Goal: Task Accomplishment & Management: Manage account settings

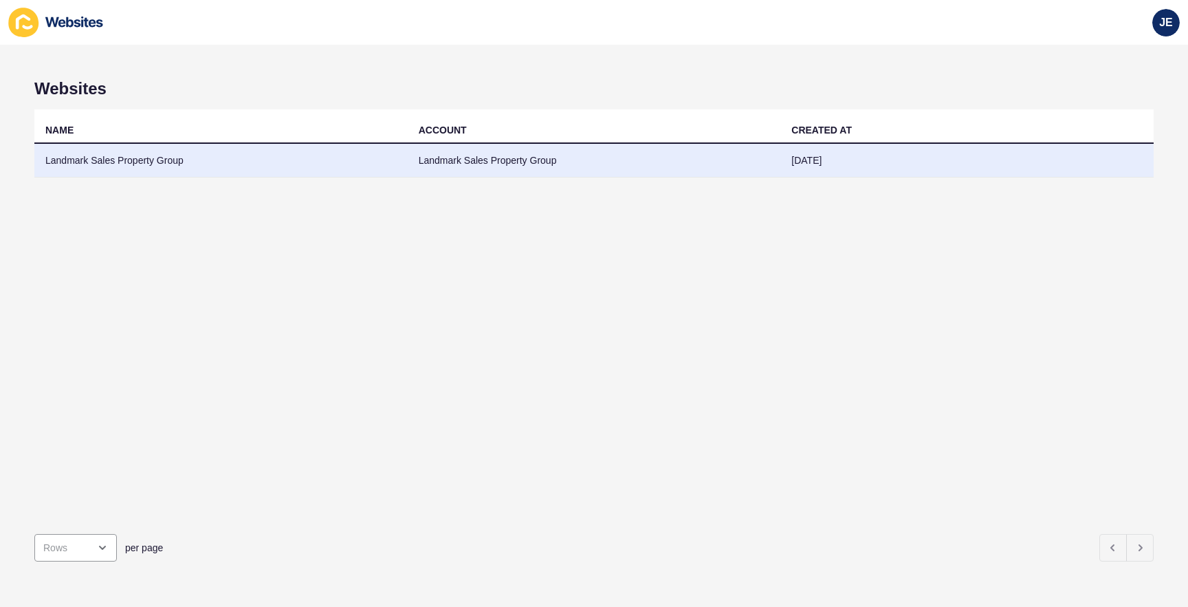
click at [165, 176] on td "Landmark Sales Property Group" at bounding box center [220, 161] width 373 height 34
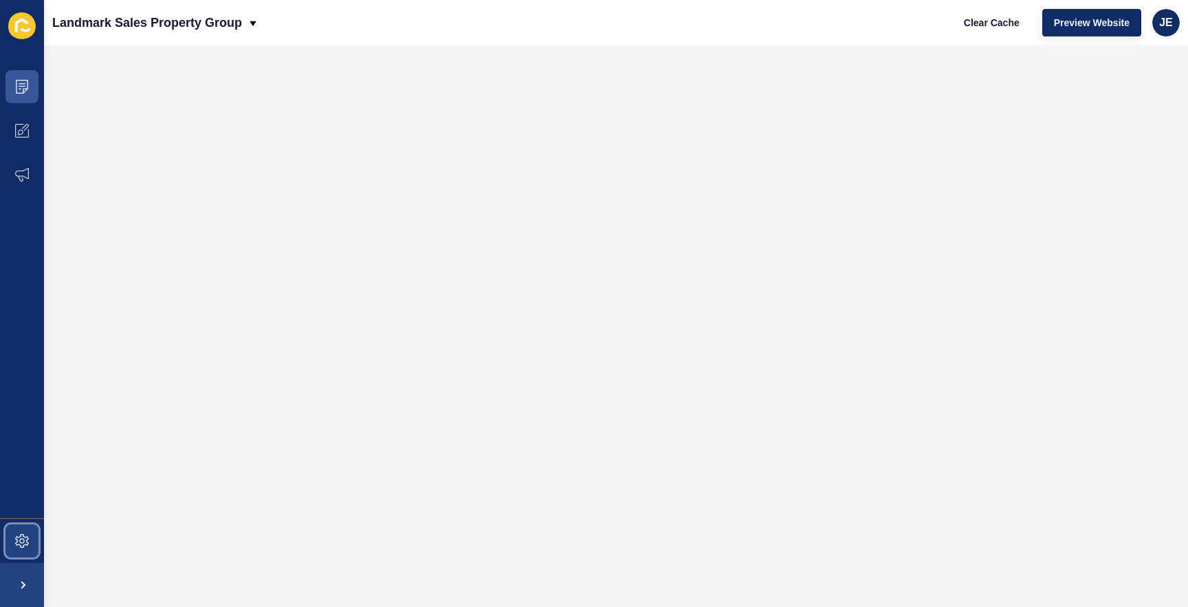
click at [15, 540] on icon at bounding box center [22, 541] width 14 height 14
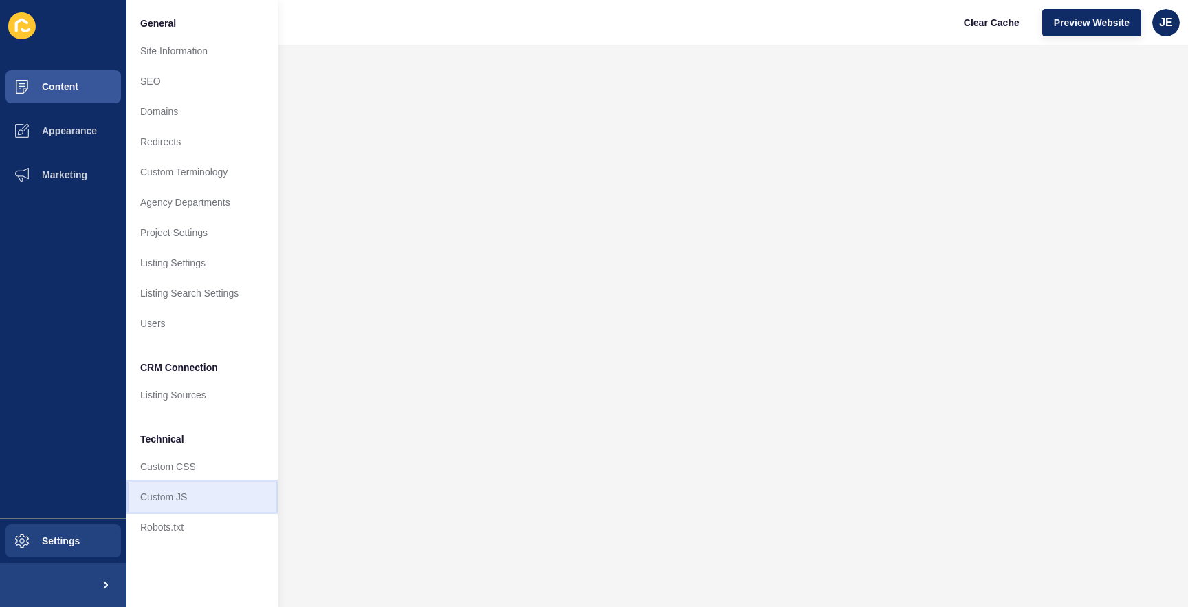
click at [166, 495] on link "Custom JS" at bounding box center [202, 496] width 151 height 30
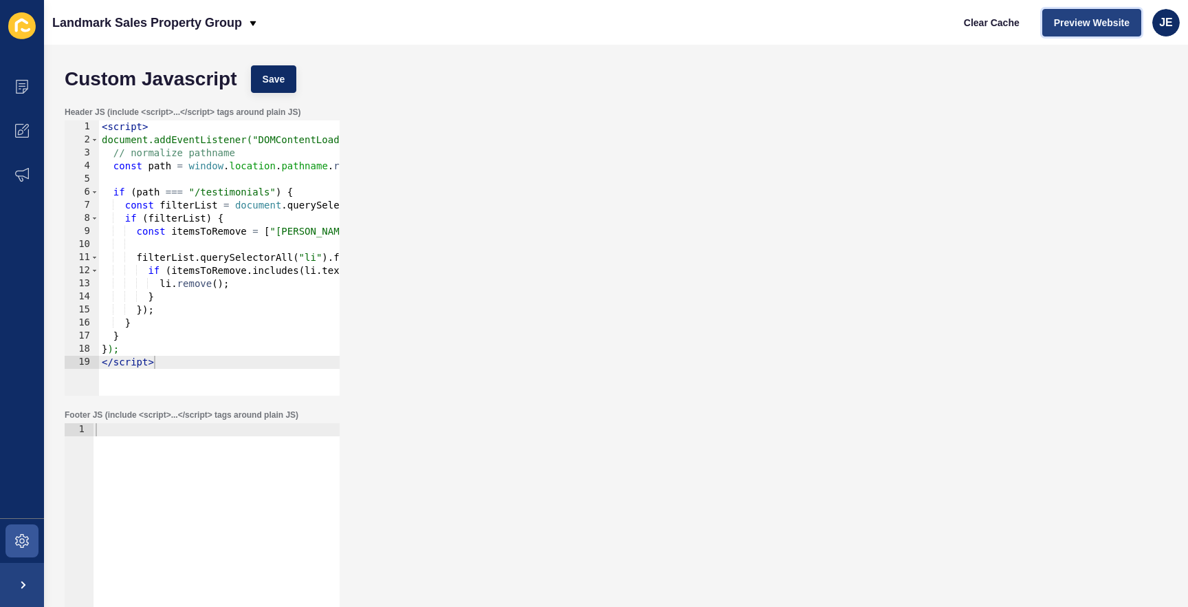
click at [1098, 20] on span "Preview Website" at bounding box center [1092, 23] width 76 height 14
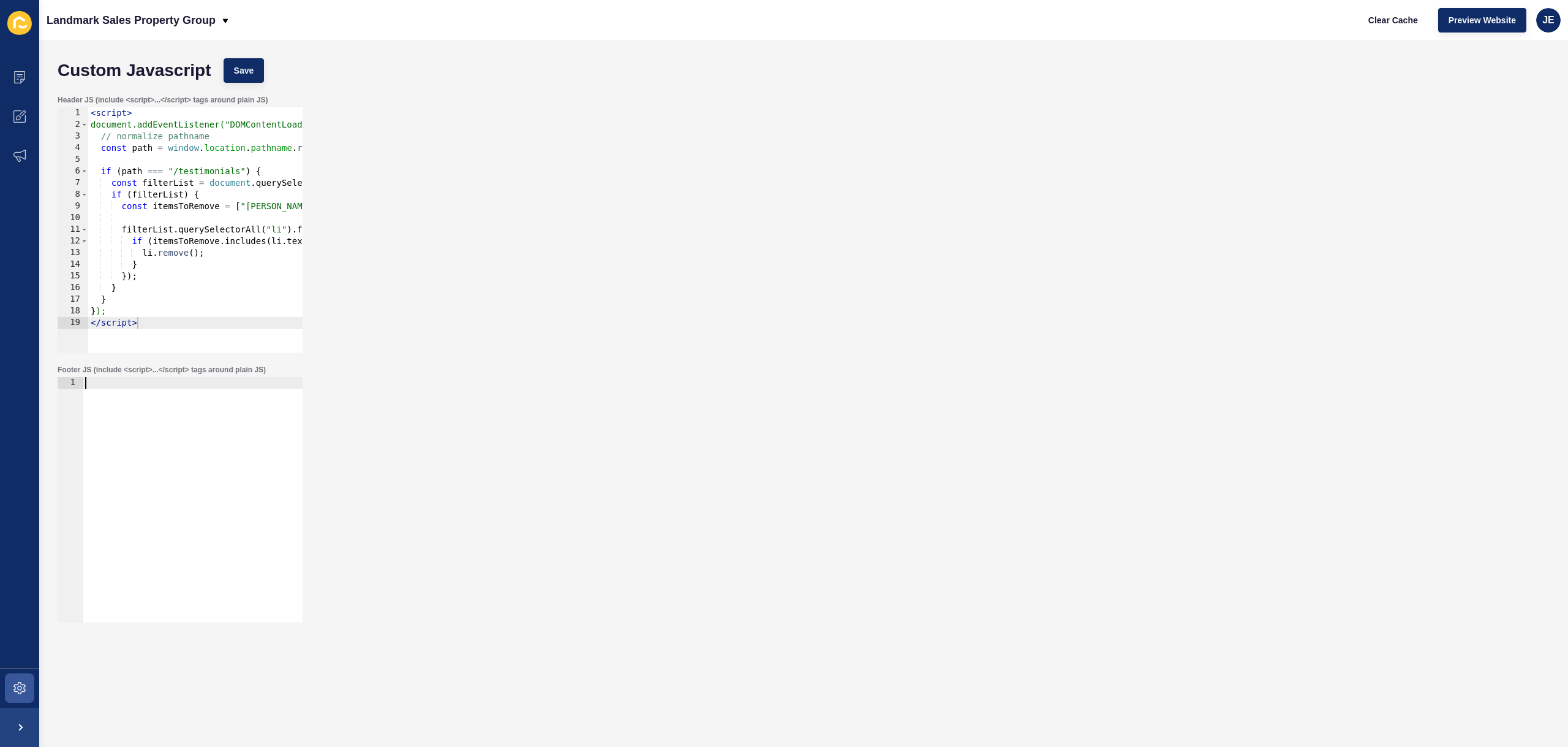
click at [225, 429] on div at bounding box center [192, 511] width 220 height 268
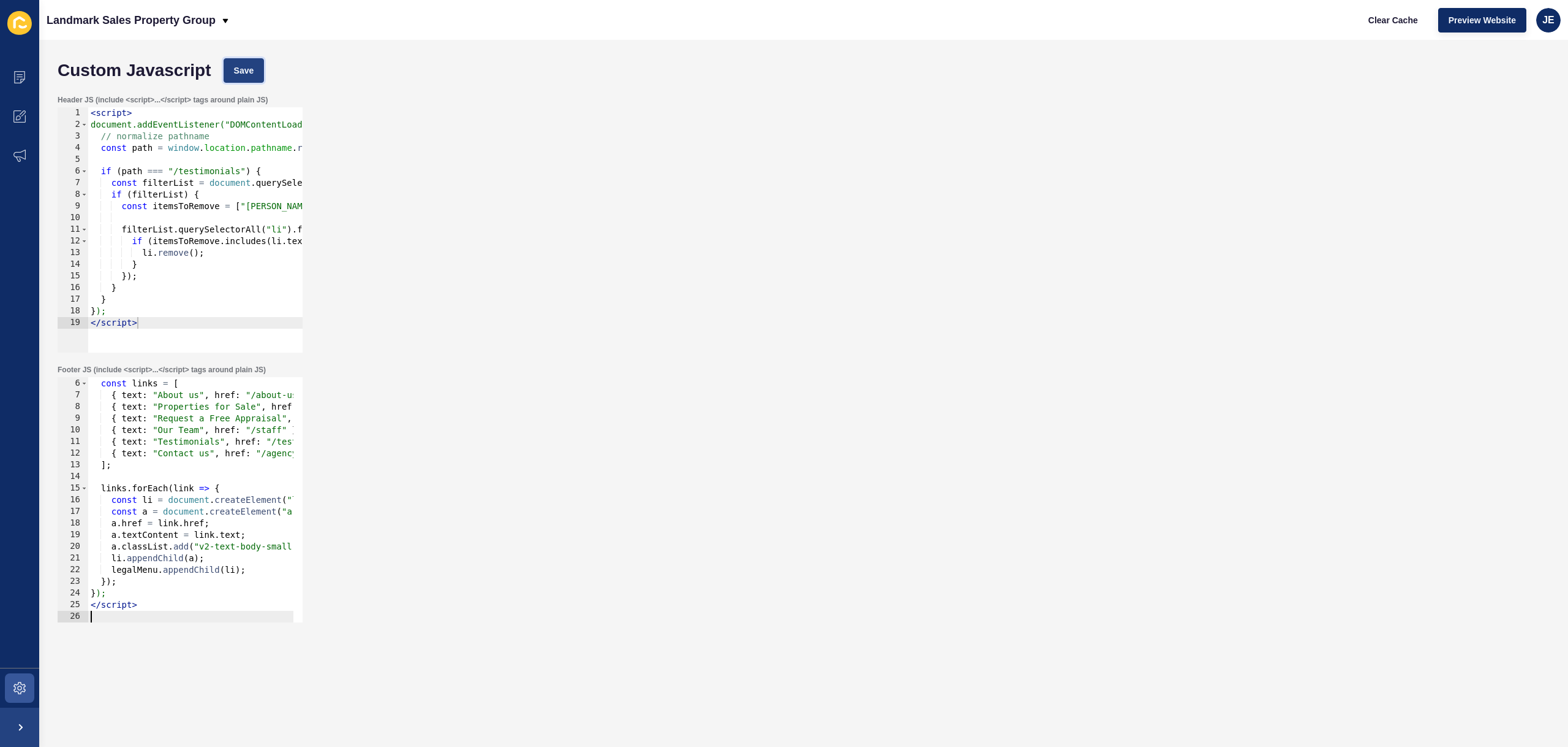
click at [252, 73] on span "Save" at bounding box center [244, 70] width 20 height 12
click at [1058, 21] on span "Clear Cache" at bounding box center [1393, 21] width 50 height 12
type textarea "});"
click at [157, 540] on div "const links = [ { text : "About us" , href : "/about-us" } , { text : "Properti…" at bounding box center [420, 497] width 664 height 259
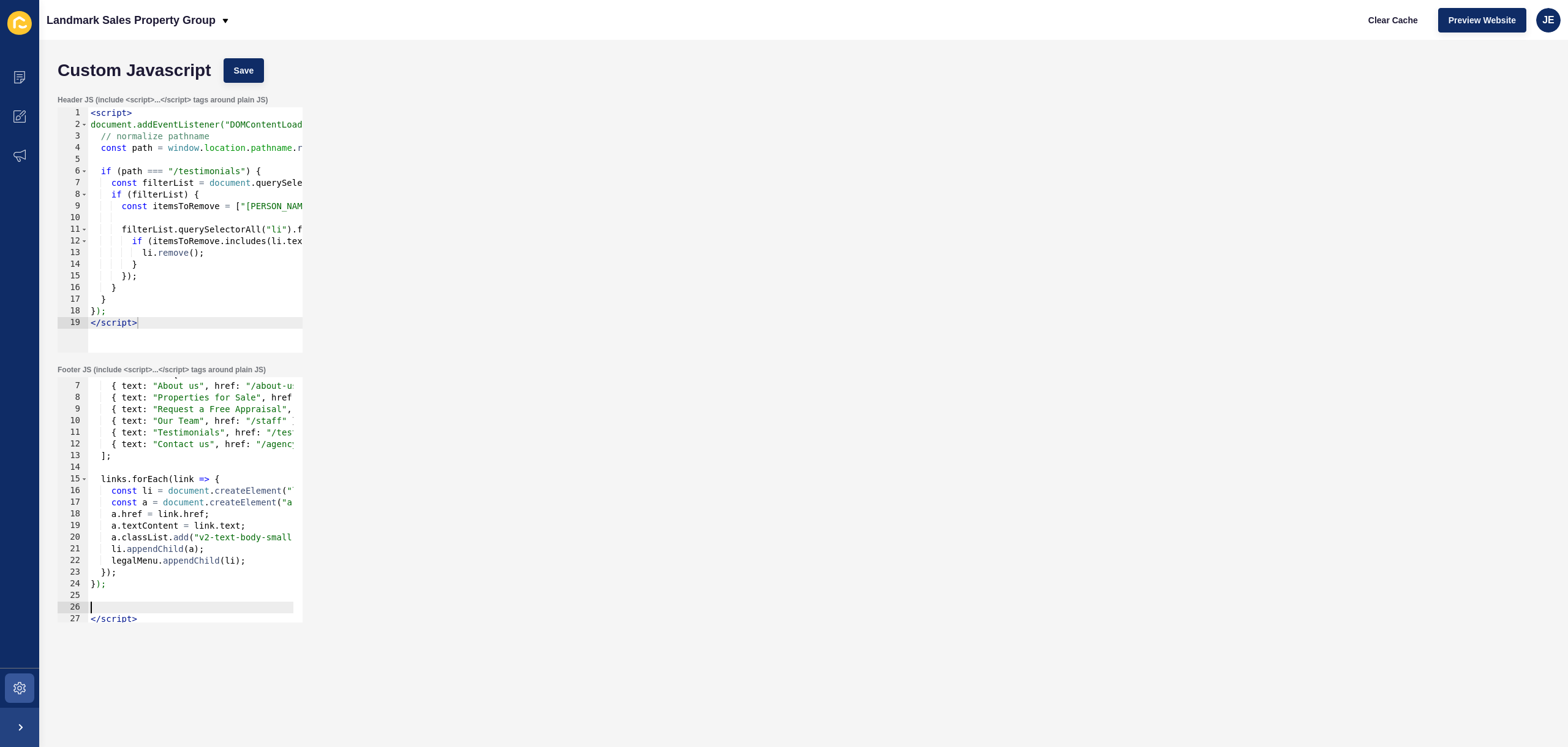
paste textarea "}"
type textarea "}"
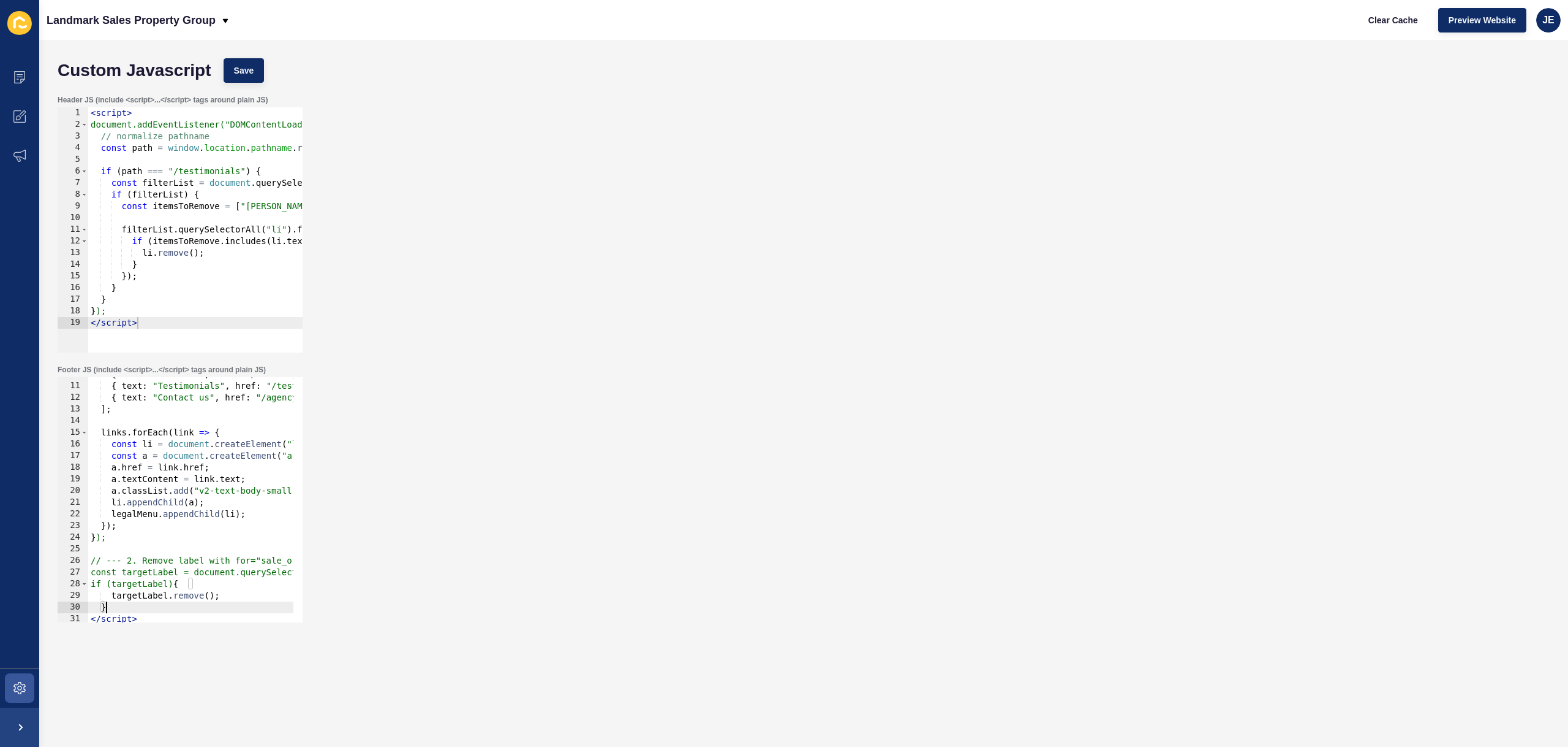
scroll to position [90, 0]
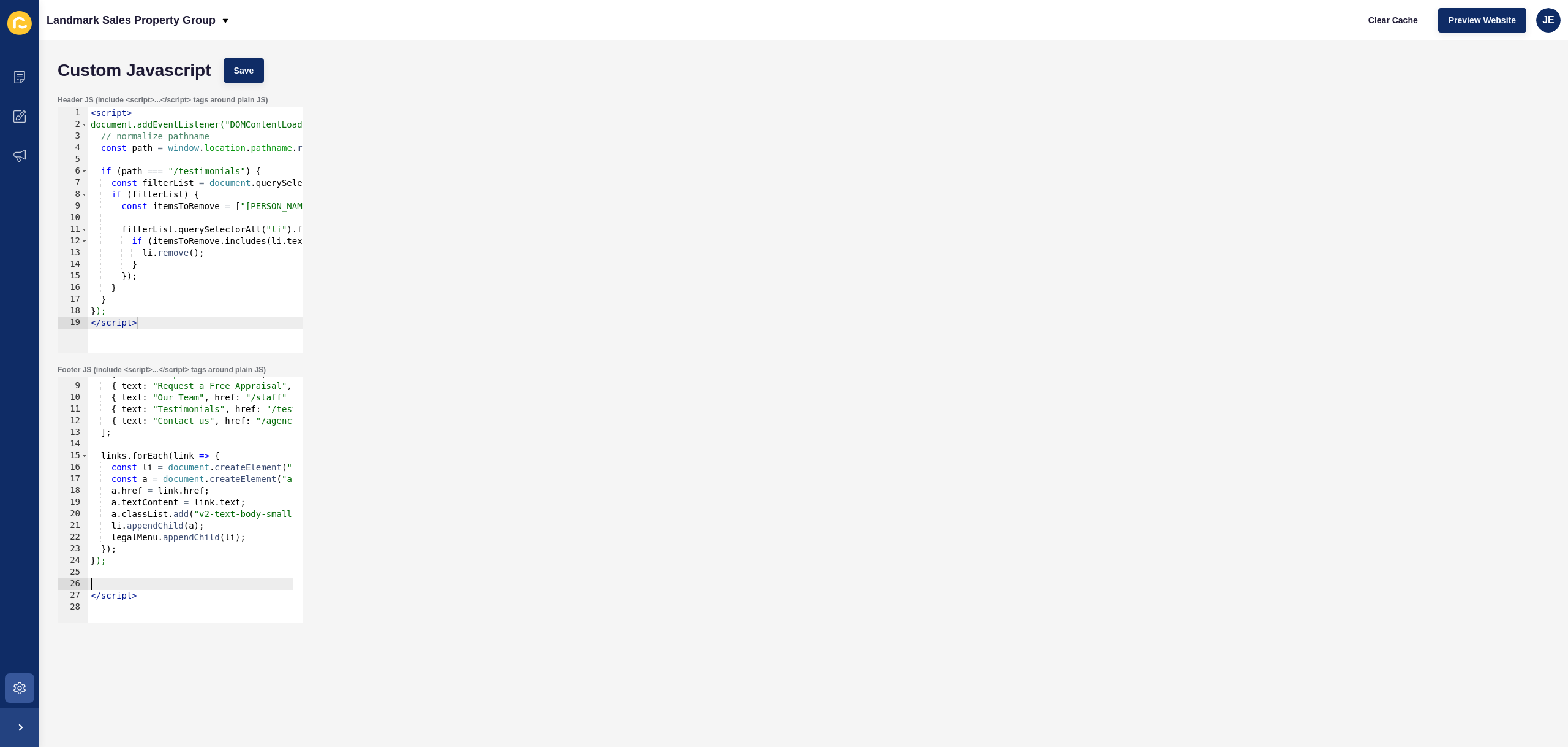
paste textarea "}"
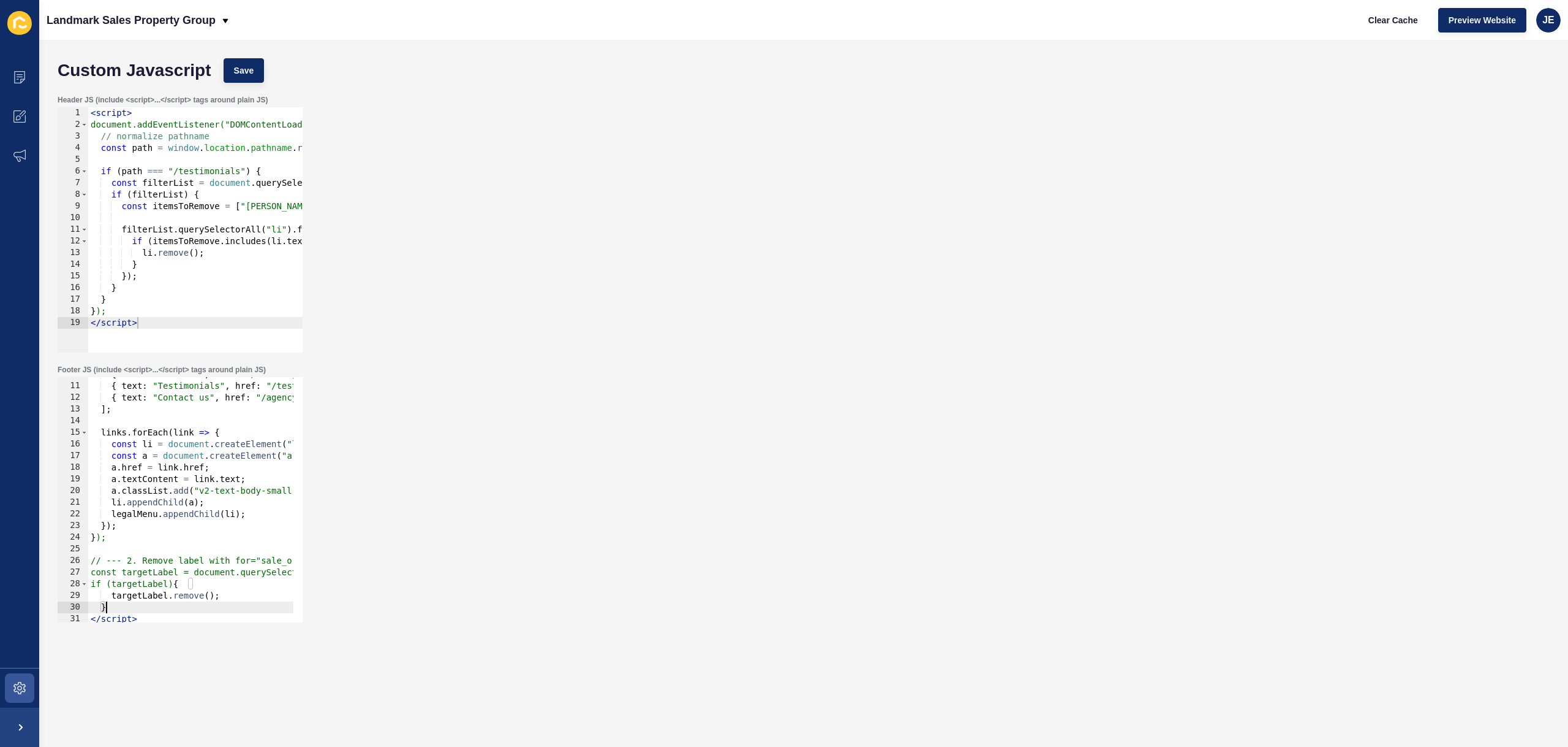
scroll to position [136, 0]
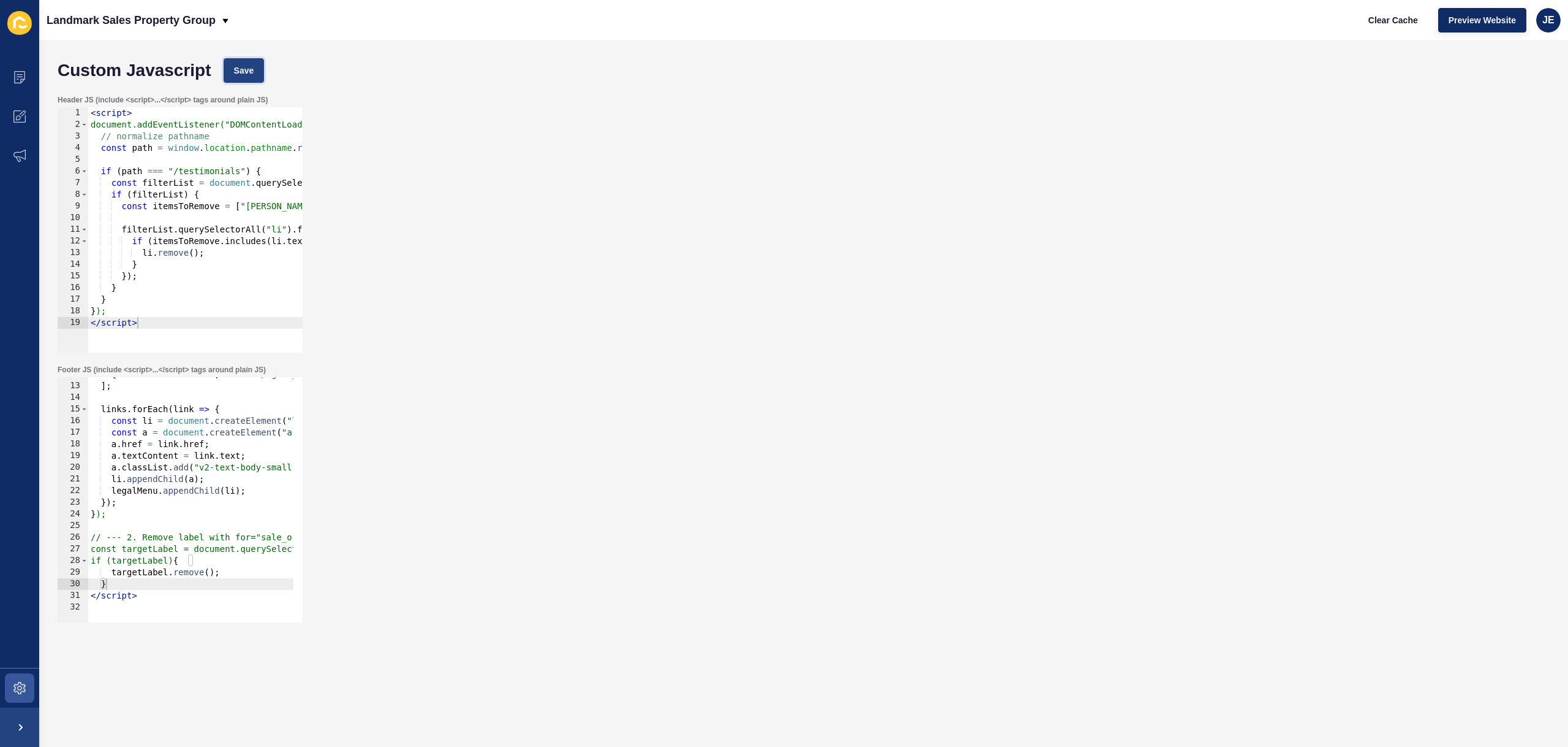
click at [256, 69] on button "Save" at bounding box center [244, 70] width 41 height 25
click at [1058, 19] on span "Clear Cache" at bounding box center [1393, 21] width 50 height 12
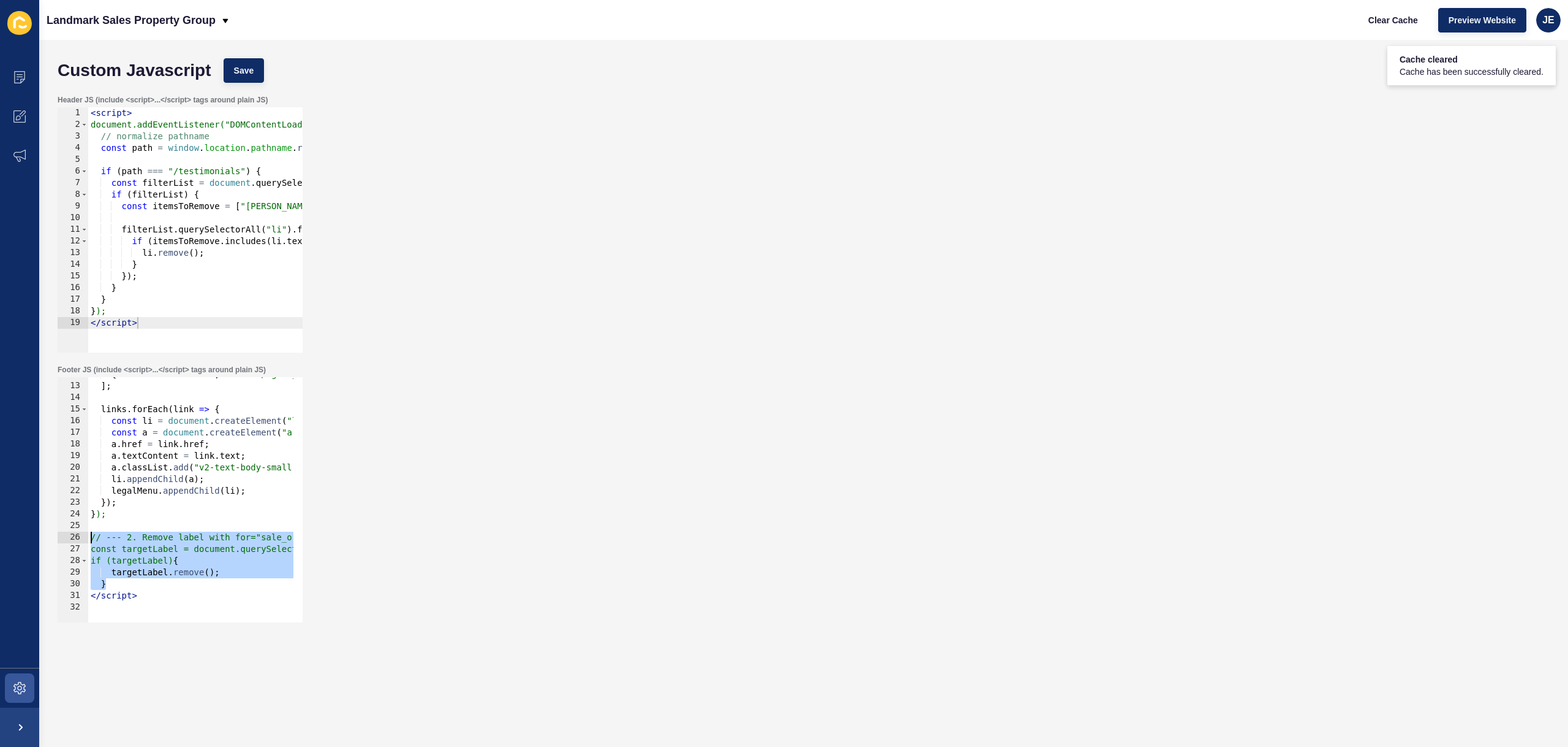
drag, startPoint x: 118, startPoint y: 584, endPoint x: 91, endPoint y: 538, distance: 53.3
click at [91, 538] on div "{ text : "Contact us" , href : "/agency/landmark-sales-property-group/" } ] ; l…" at bounding box center [420, 497] width 664 height 259
type textarea "// --- 2. Remove label with for="sale_or_rental_lease" --- const targetLabel = …"
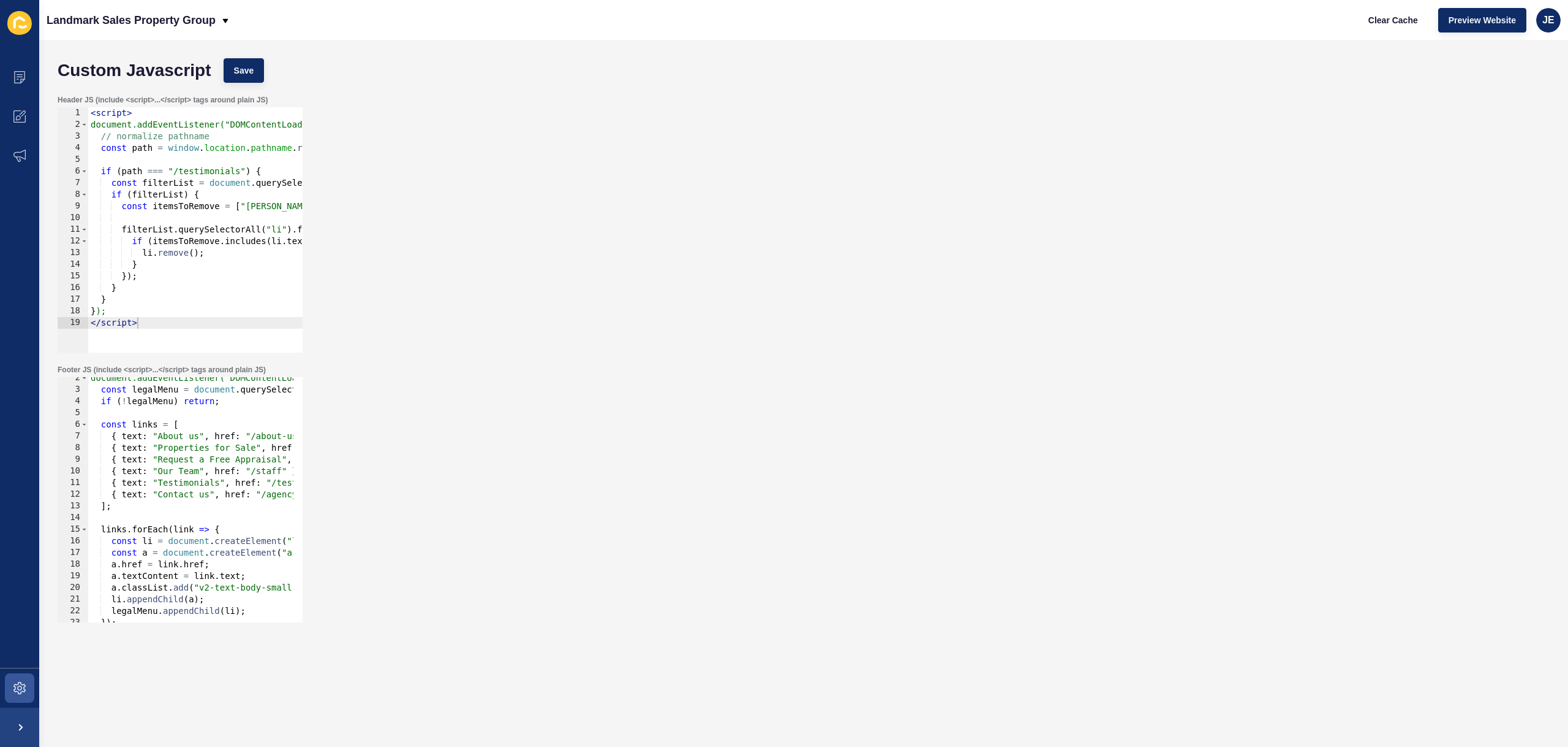
scroll to position [0, 0]
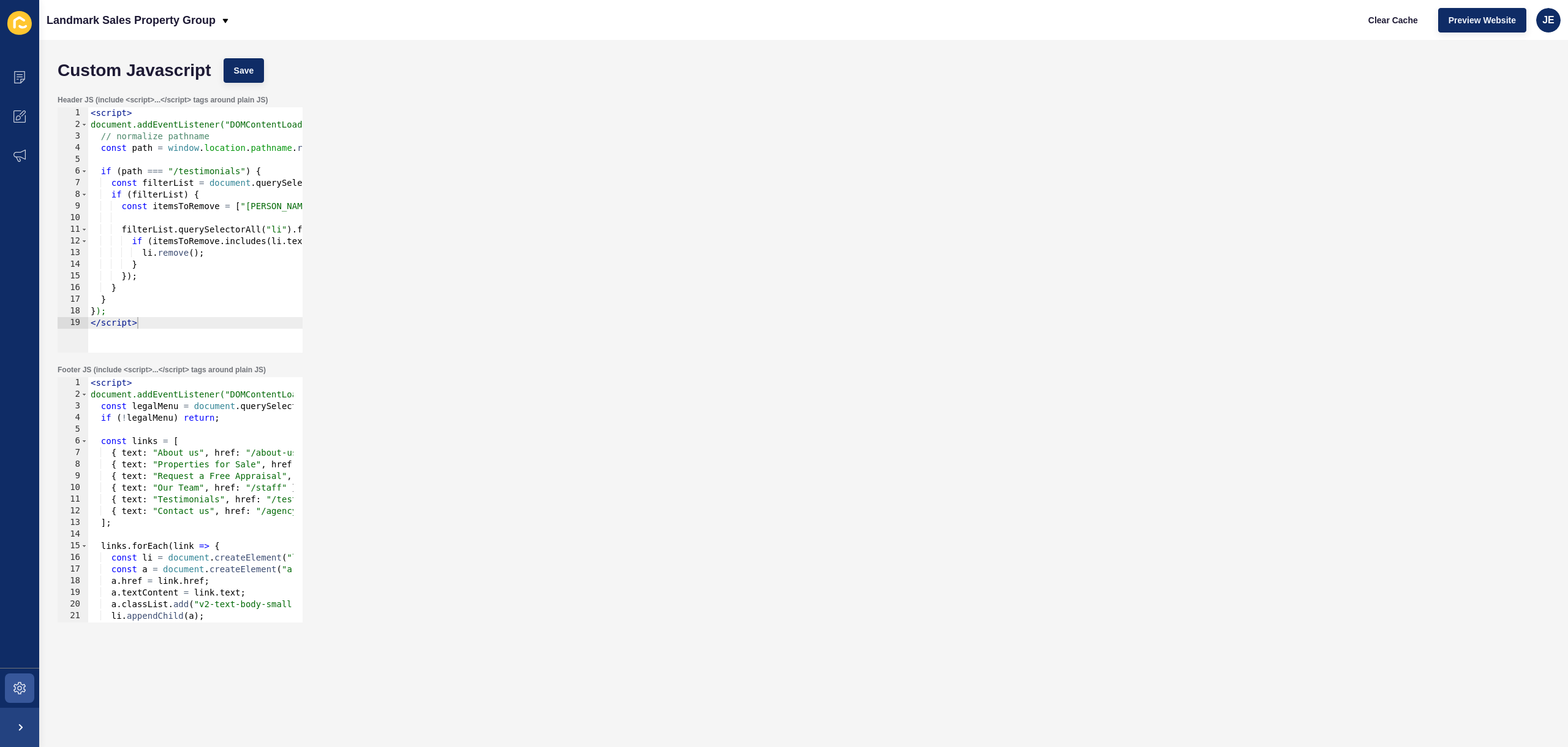
click at [89, 408] on div "< script > document.addEventListener("DOMContentLoaded", function () { const le…" at bounding box center [420, 506] width 664 height 259
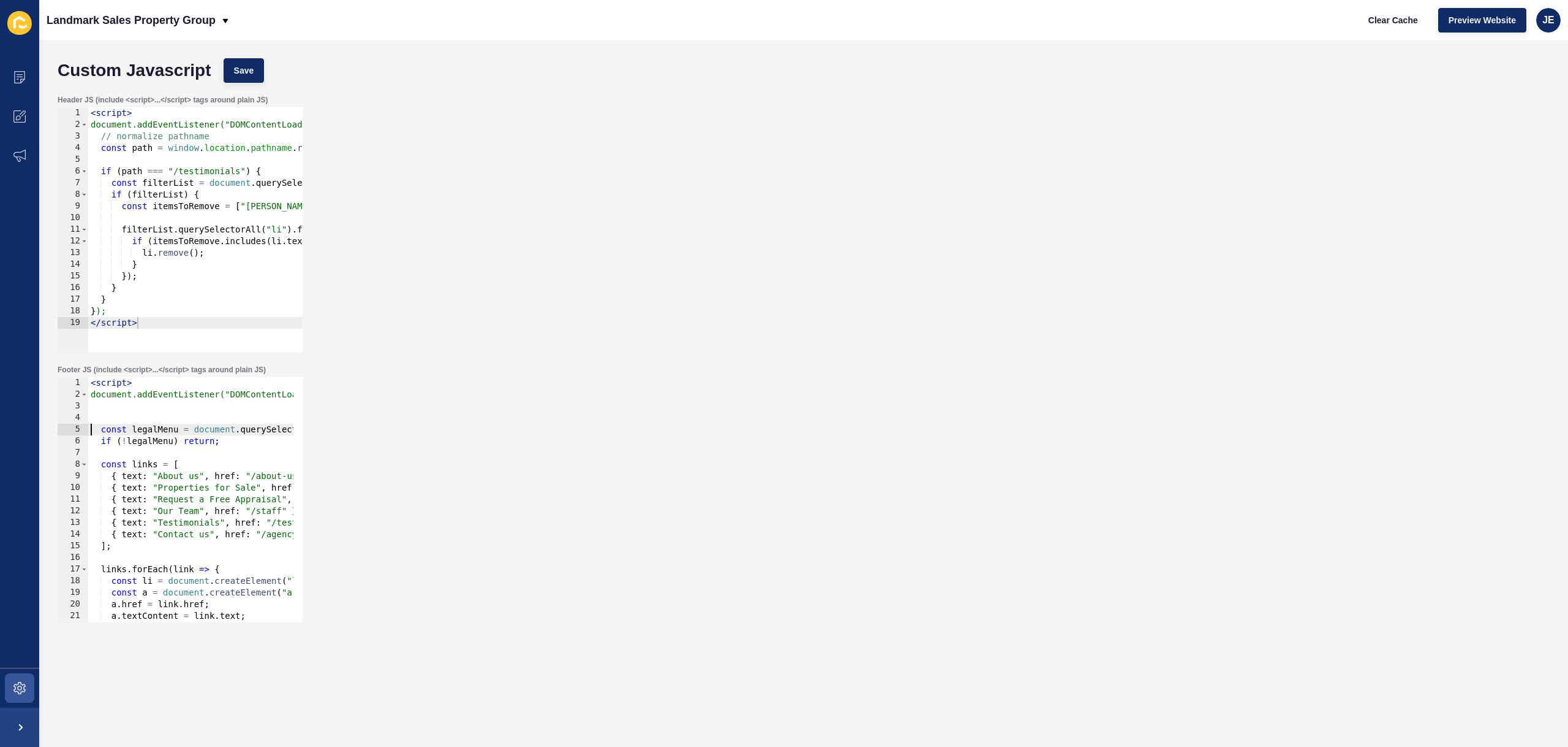
type textarea "const legalMenu = document.querySelector('[data-testid="legal-menu"] ul');"
paste textarea "}"
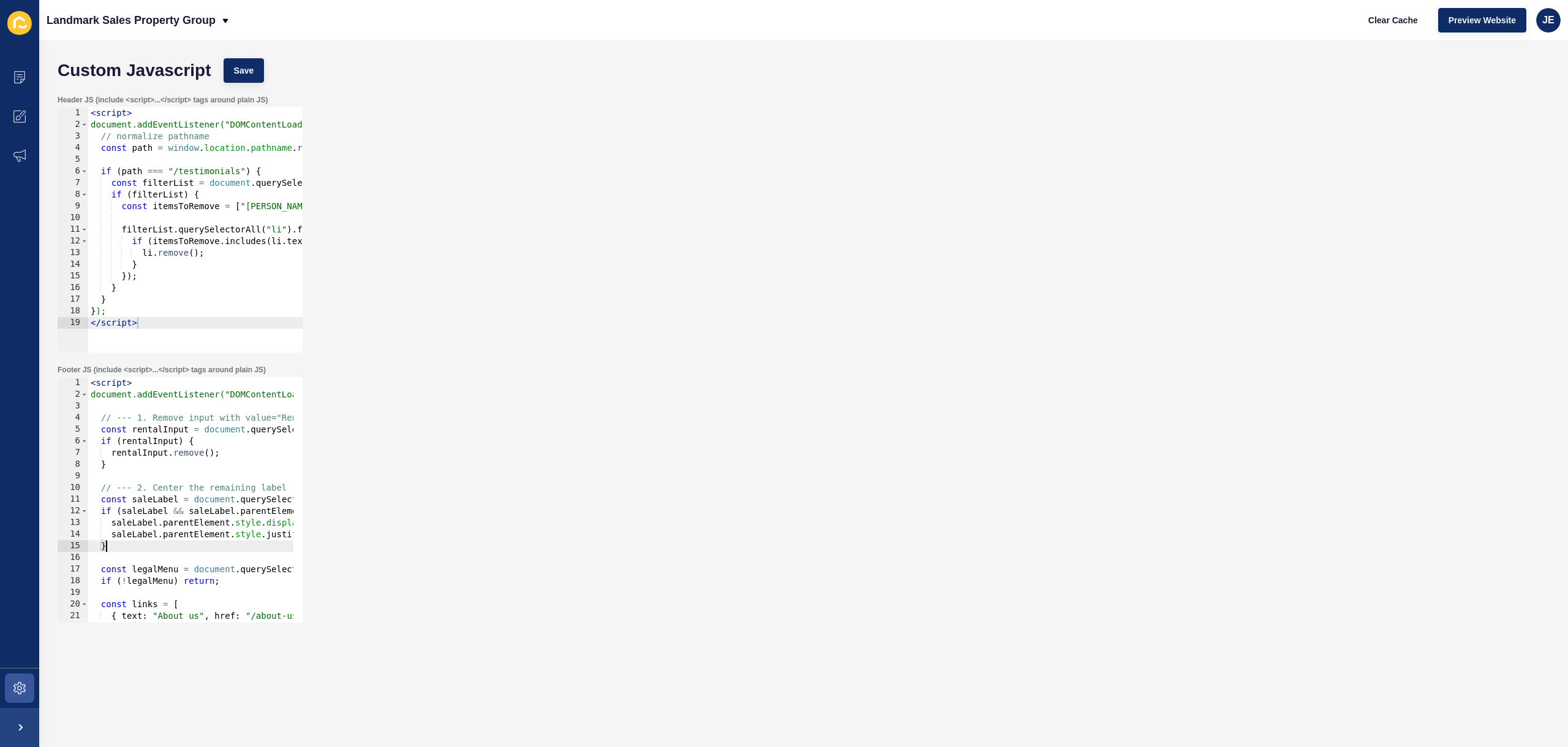
type textarea "}"
click at [239, 84] on div "Custom Javascript Save" at bounding box center [804, 70] width 1505 height 37
click at [262, 76] on div "Custom Javascript Save" at bounding box center [804, 70] width 1505 height 37
click at [262, 76] on button "Save" at bounding box center [244, 70] width 41 height 25
click at [1058, 22] on button "Clear Cache" at bounding box center [1393, 21] width 70 height 25
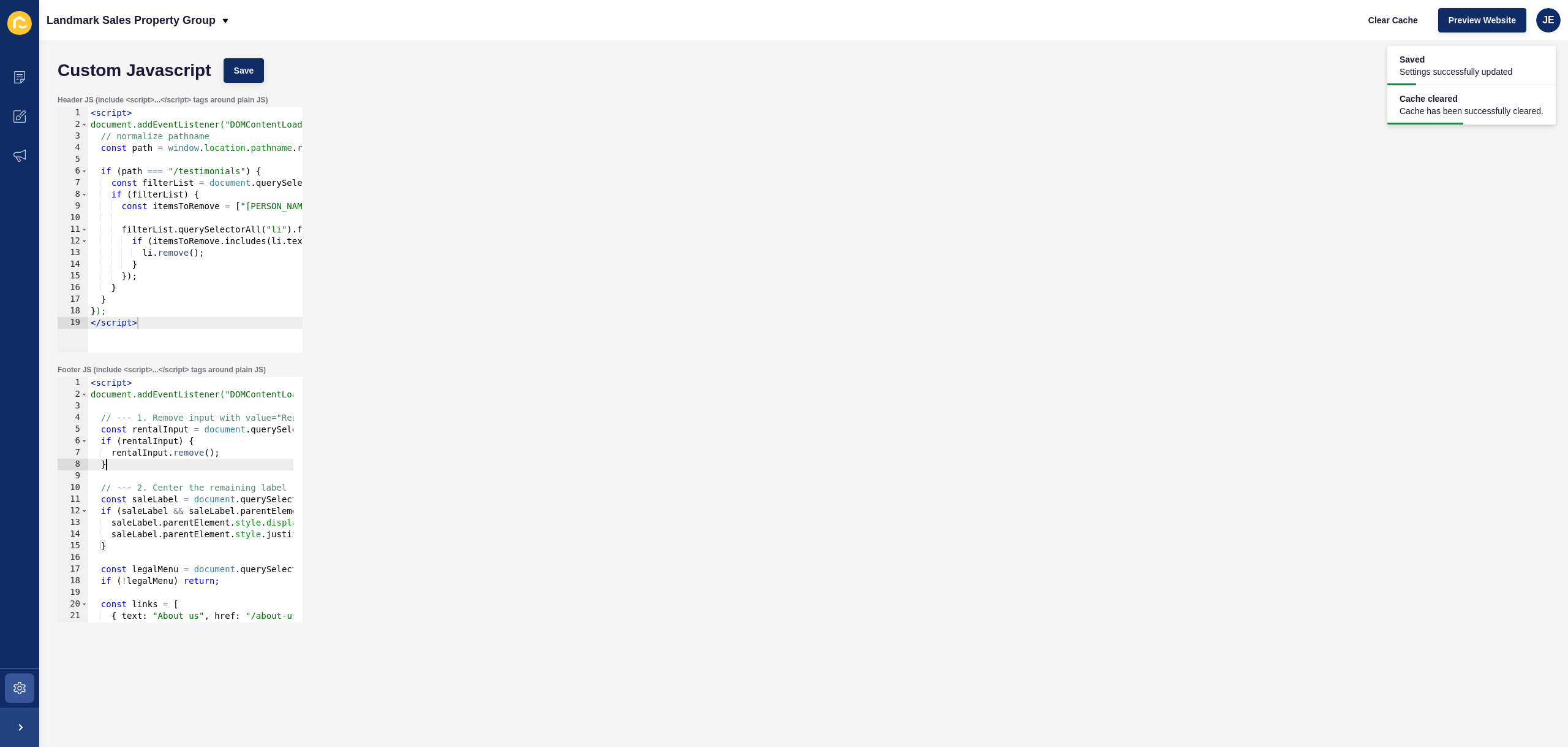
click at [202, 465] on div "< script > document.addEventListener("DOMContentLoaded", function () { // --- 1…" at bounding box center [420, 506] width 664 height 259
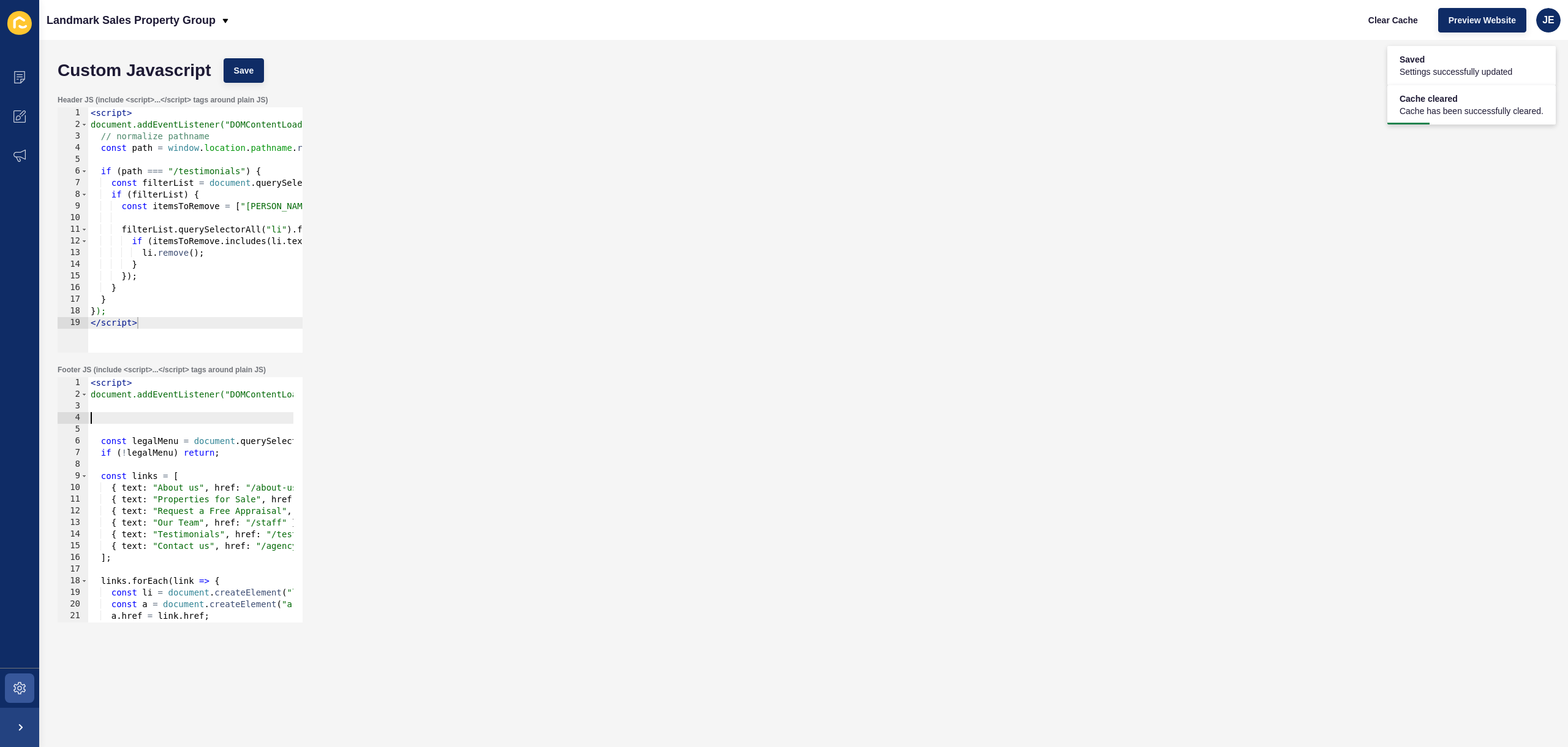
type textarea "const legalMenu = document.querySelector('[data-testid="legal-menu"] ul');"
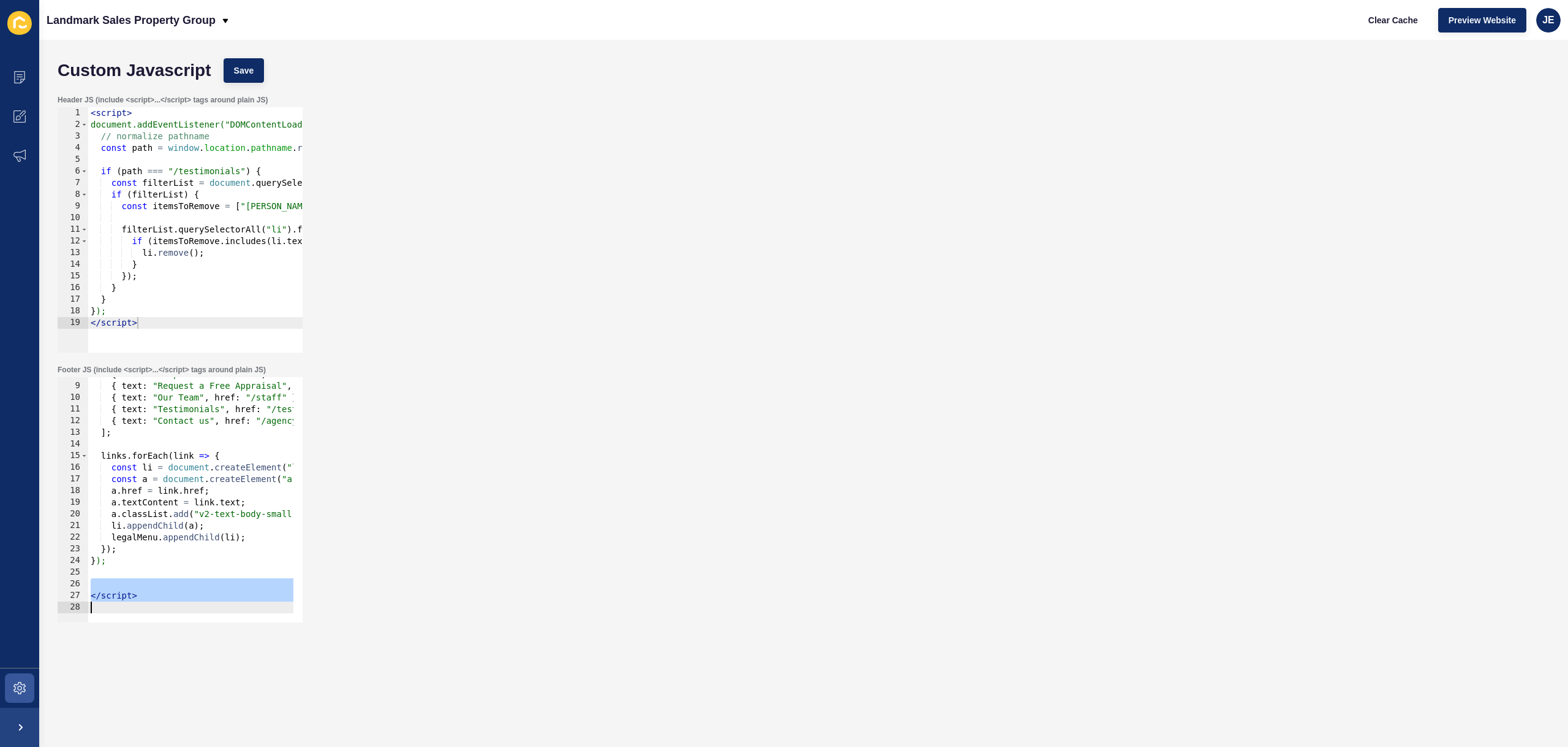
scroll to position [90, 0]
click at [158, 540] on div "{ text : "Properties for Sale" , href : "/listings?status=available_under_contr…" at bounding box center [420, 497] width 664 height 259
type textarea "</script>"
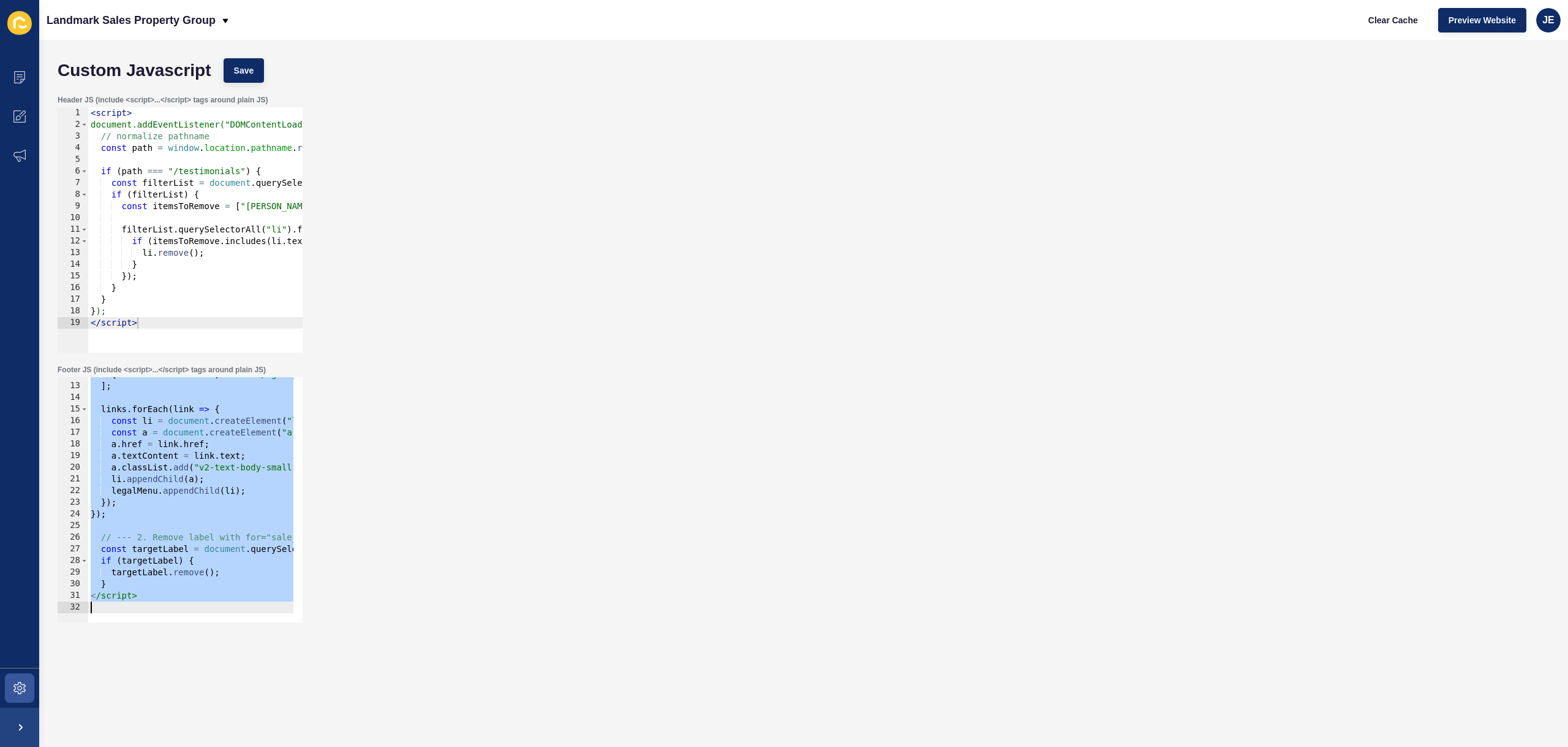
scroll to position [136, 0]
click at [156, 523] on div "{ text : "Contact us" , href : "/agency/landmark-sales-property-group/" } ] ; l…" at bounding box center [420, 497] width 664 height 259
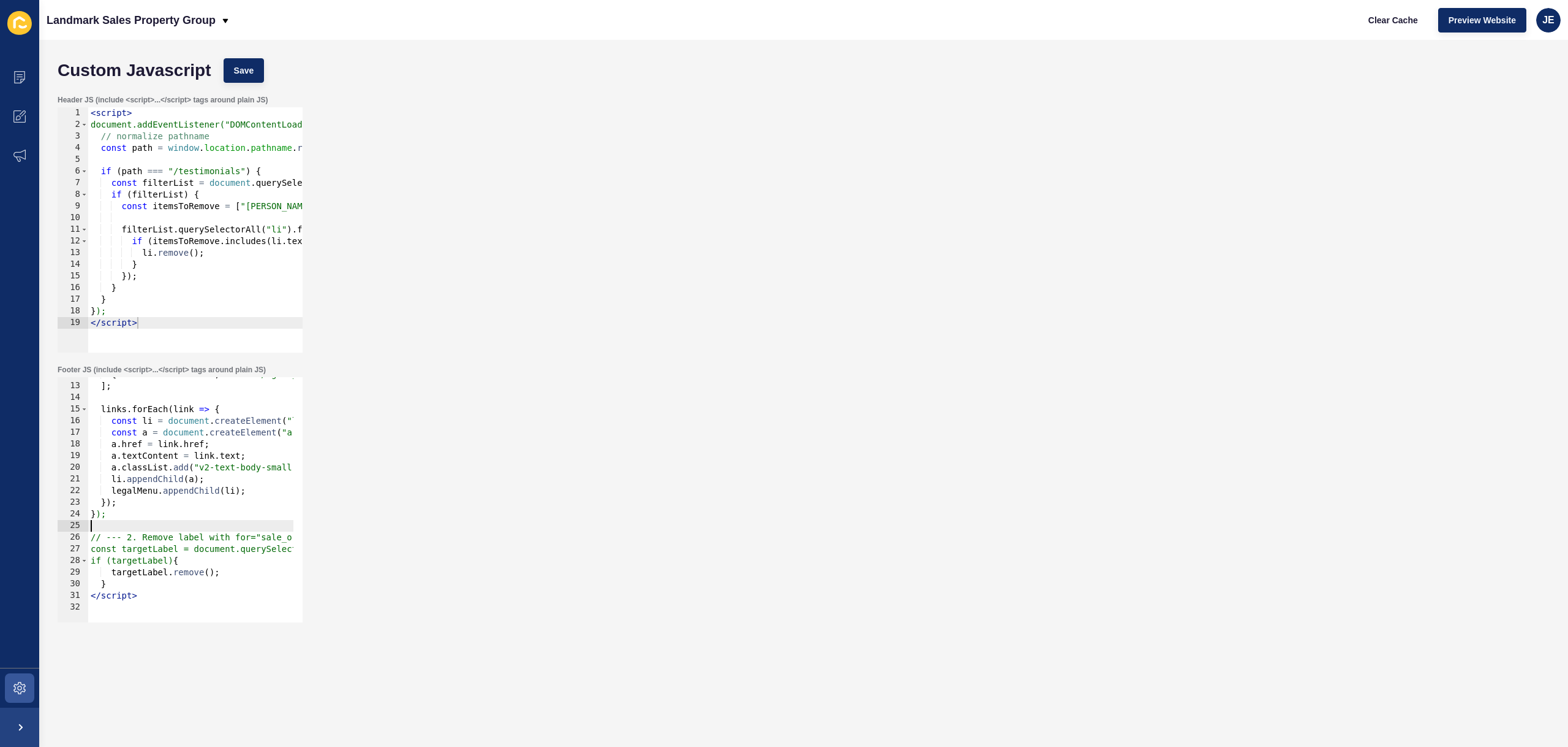
paste textarea "}"
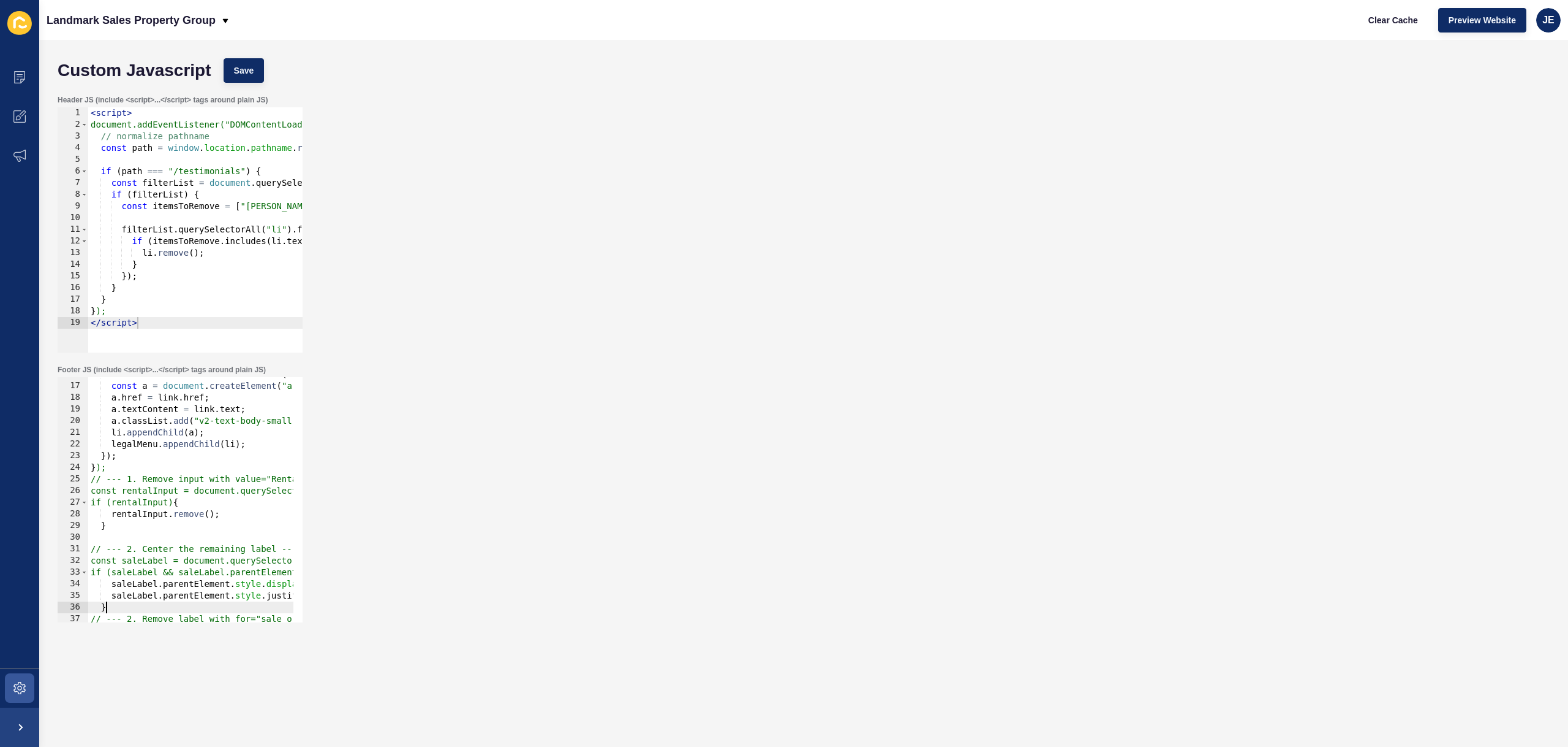
scroll to position [184, 0]
click at [252, 84] on div "Custom Javascript Save" at bounding box center [804, 70] width 1505 height 37
click at [250, 80] on button "Save" at bounding box center [244, 70] width 41 height 25
click at [1058, 27] on button "Clear Cache" at bounding box center [1393, 21] width 70 height 25
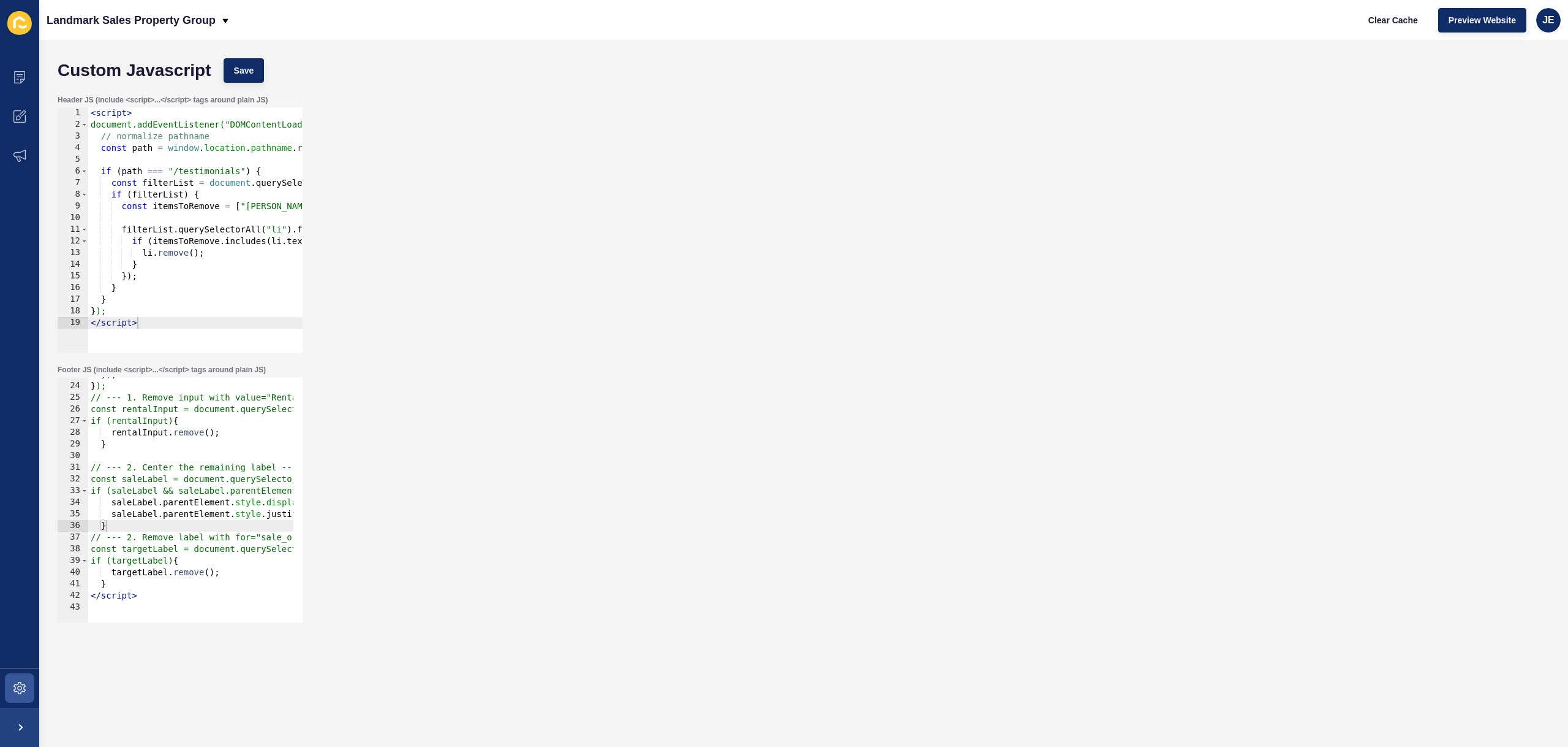
scroll to position [0, 110]
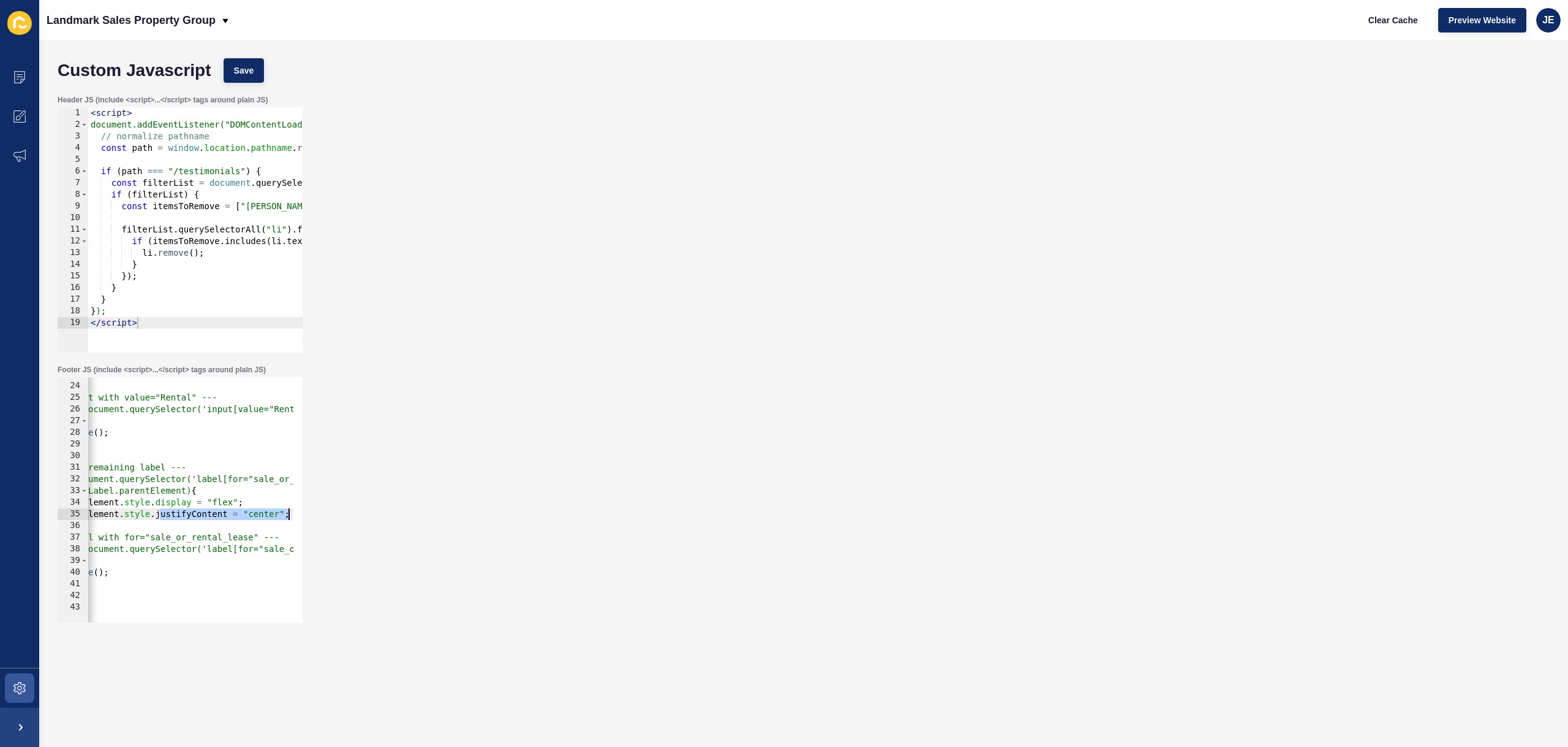
drag, startPoint x: 268, startPoint y: 512, endPoint x: 258, endPoint y: 517, distance: 11.2
click at [339, 512] on div "Footer JS (include <script>...</script> tags around plain JS) saleLabel.parentE…" at bounding box center [804, 493] width 1505 height 270
click at [263, 515] on div "}) ; } ); // --- 1. Remove input with value="Rental" --- const rentalInput = do…" at bounding box center [309, 497] width 664 height 259
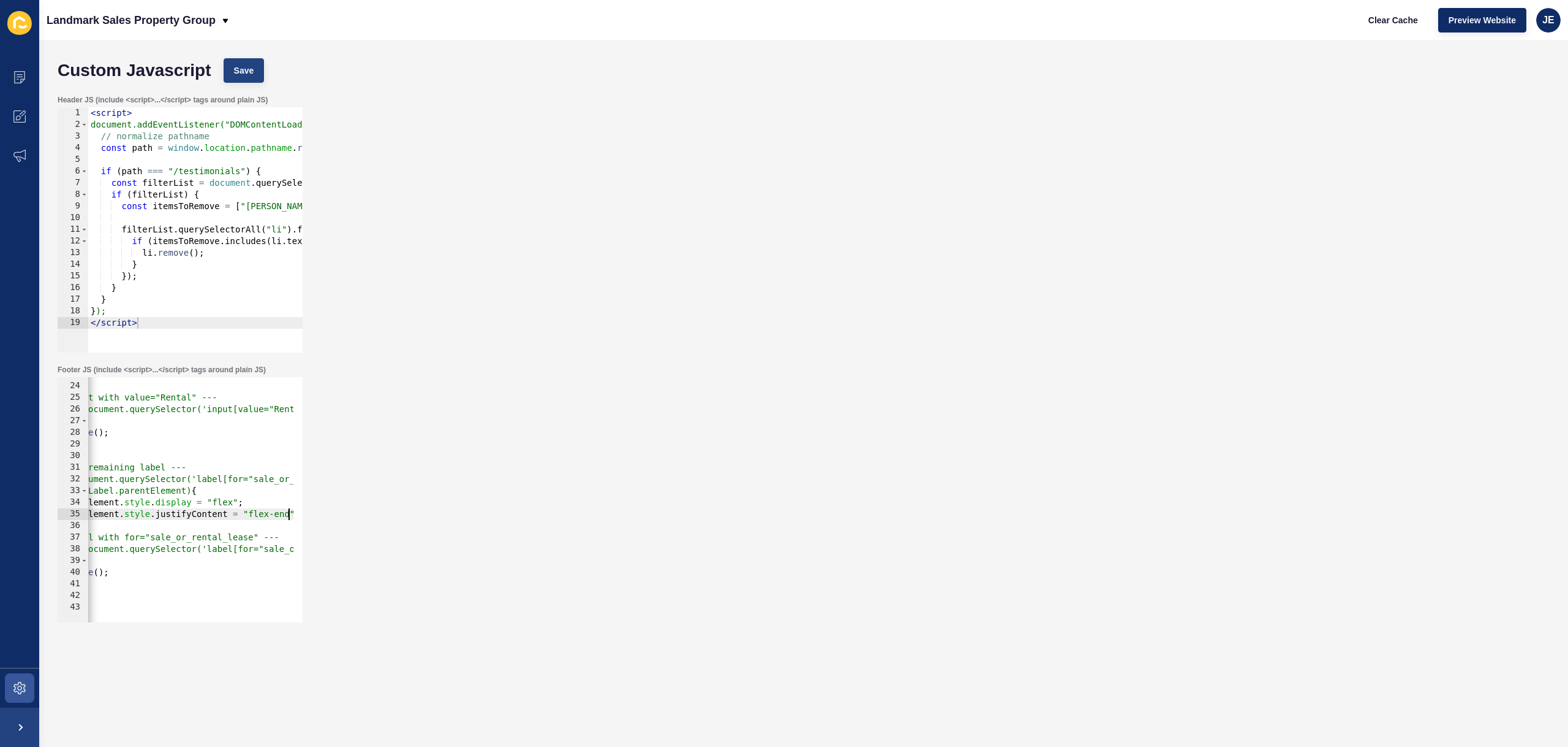
type textarea "saleLabel.parentElement.style.justifyContent = "flex-end";"
click at [241, 74] on span "Save" at bounding box center [244, 70] width 20 height 12
click at [1058, 25] on button "Clear Cache" at bounding box center [1393, 21] width 70 height 25
